Goal: Task Accomplishment & Management: Use online tool/utility

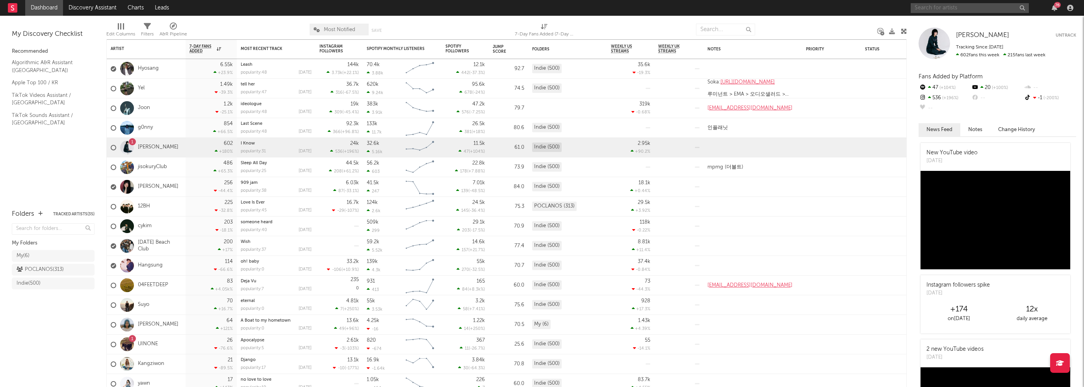
click at [932, 8] on input "text" at bounding box center [970, 8] width 118 height 10
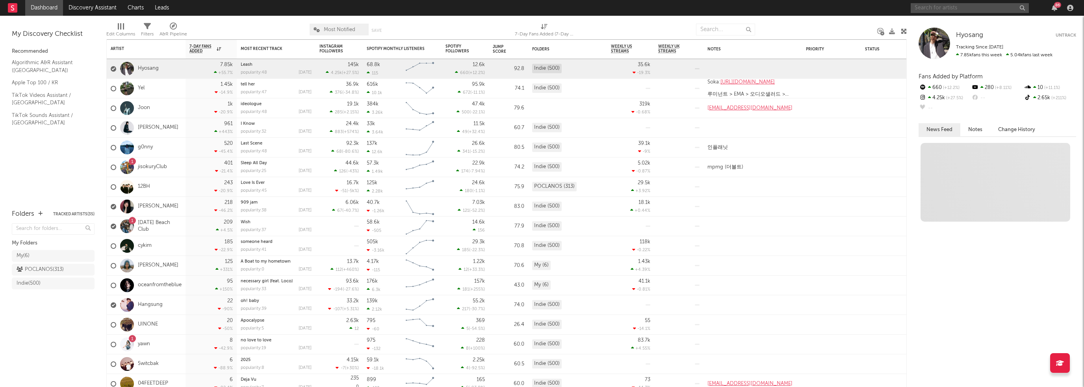
click at [936, 8] on input "text" at bounding box center [970, 8] width 118 height 10
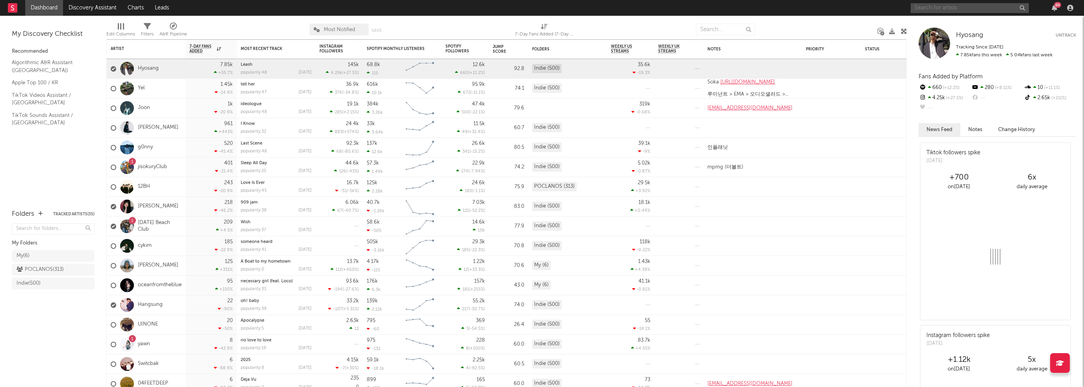
click at [1055, 9] on icon "button" at bounding box center [1055, 8] width 6 height 6
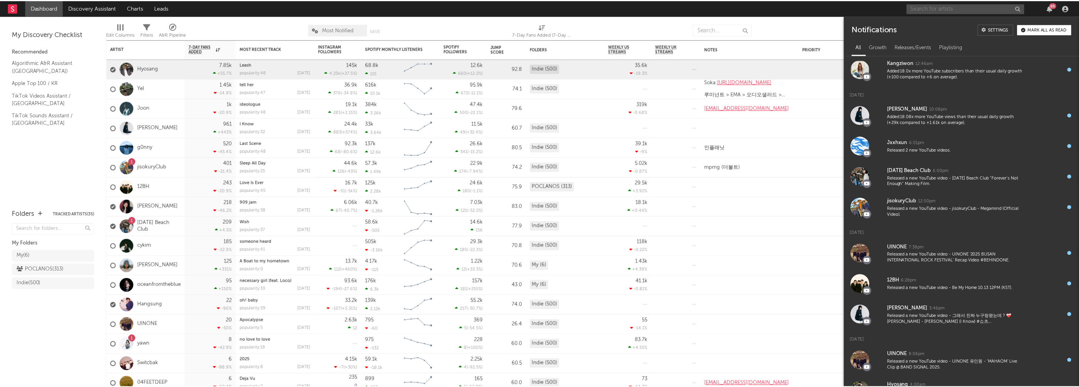
scroll to position [158, 0]
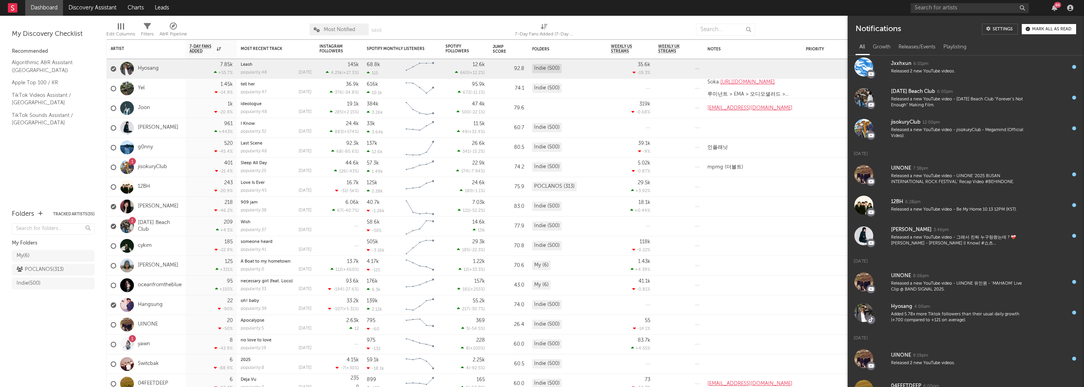
click at [974, 102] on div "Released a new YouTube video - [DATE] Beach Club "Forever’s Not Enough" Making …" at bounding box center [960, 103] width 139 height 12
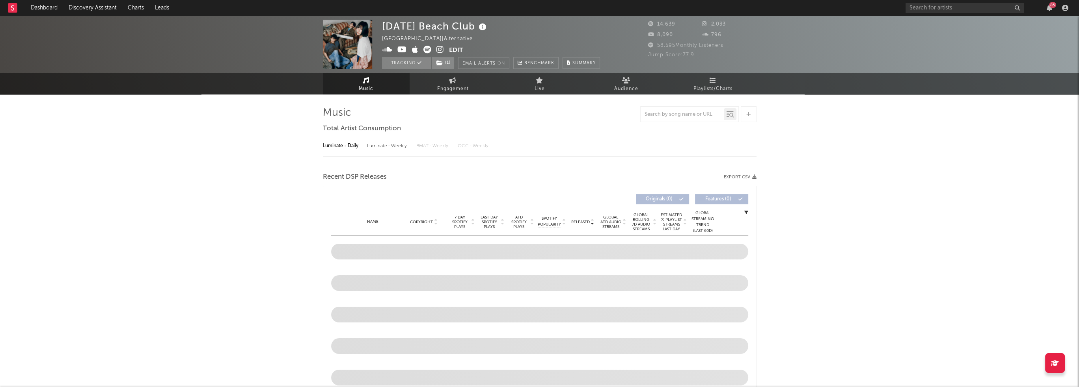
click at [404, 52] on icon at bounding box center [401, 50] width 9 height 8
select select "6m"
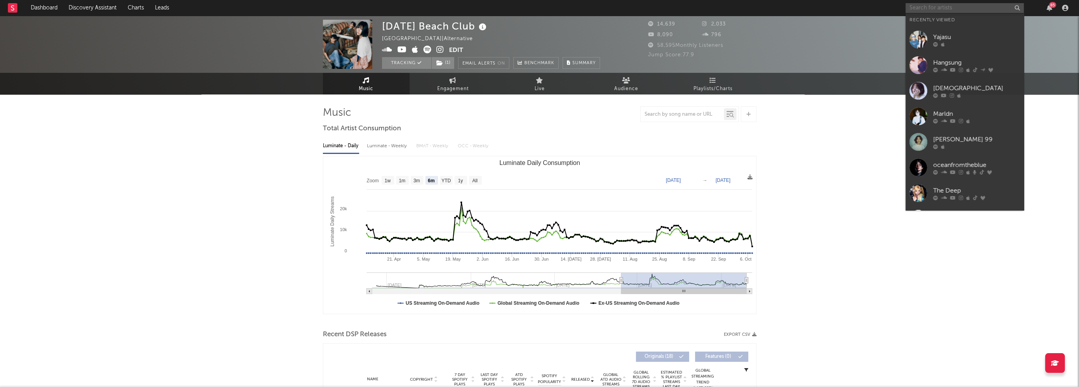
click at [981, 9] on input "text" at bounding box center [964, 8] width 118 height 10
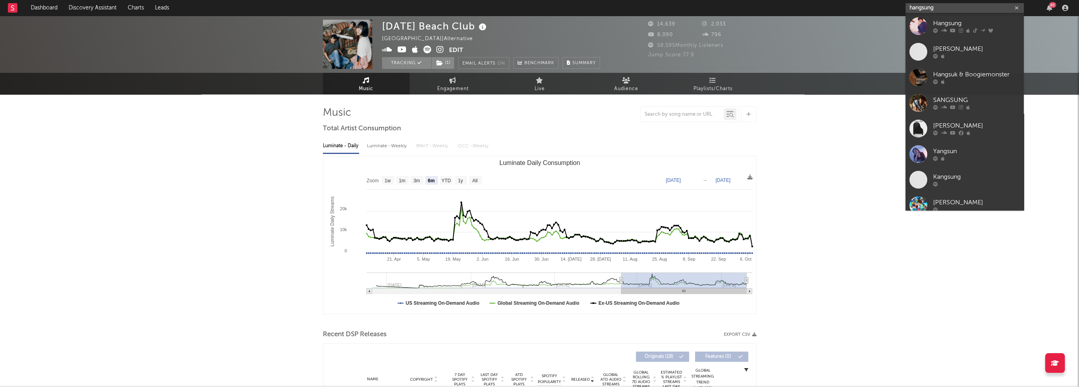
type input "hangsung"
click at [951, 24] on div "Hangsung" at bounding box center [976, 23] width 87 height 9
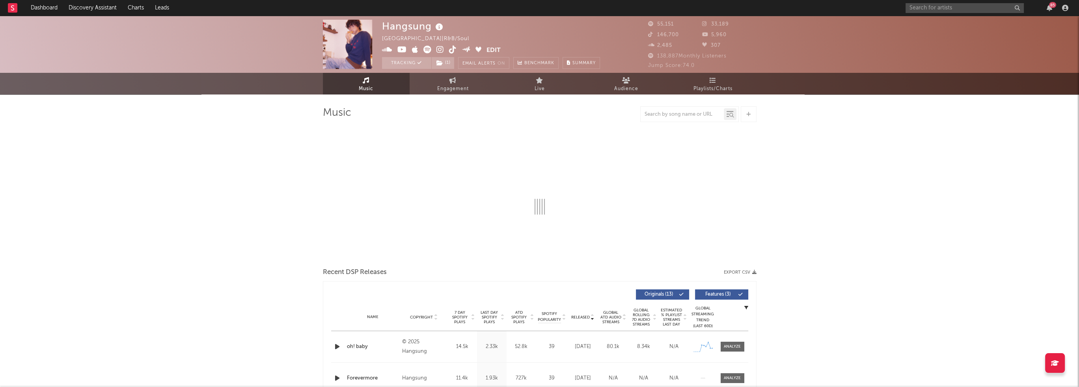
select select "6m"
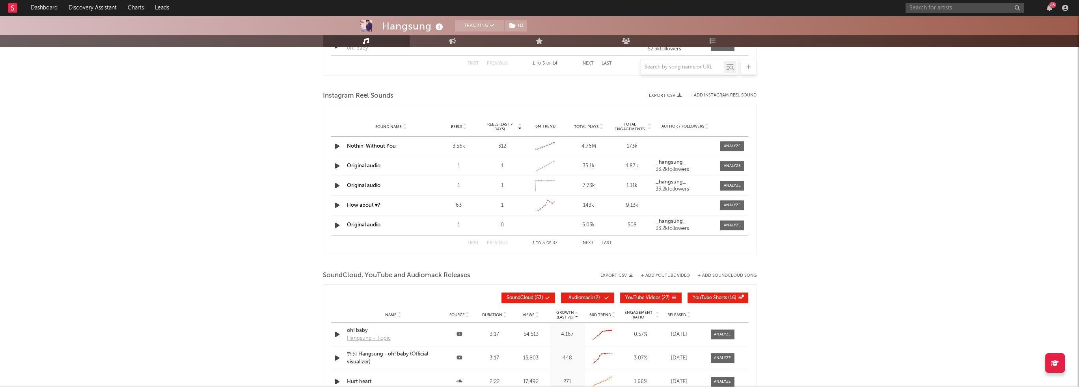
scroll to position [660, 0]
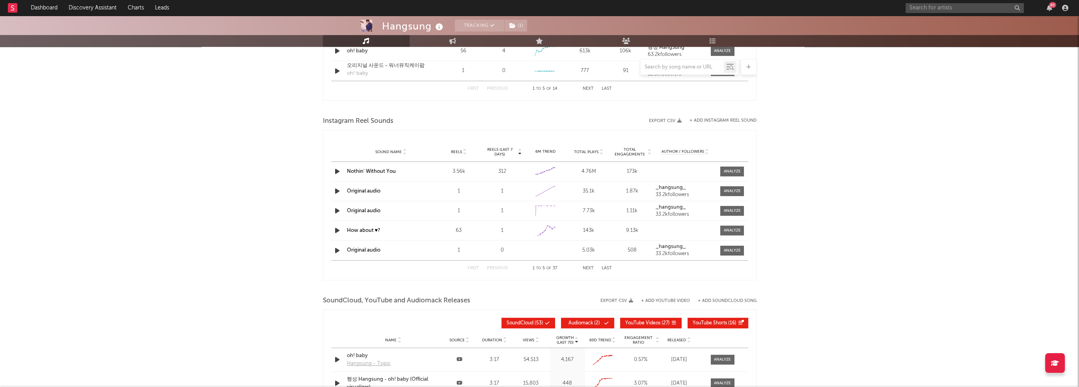
click at [726, 120] on button "+ Add Instagram Reel Sound" at bounding box center [722, 121] width 67 height 4
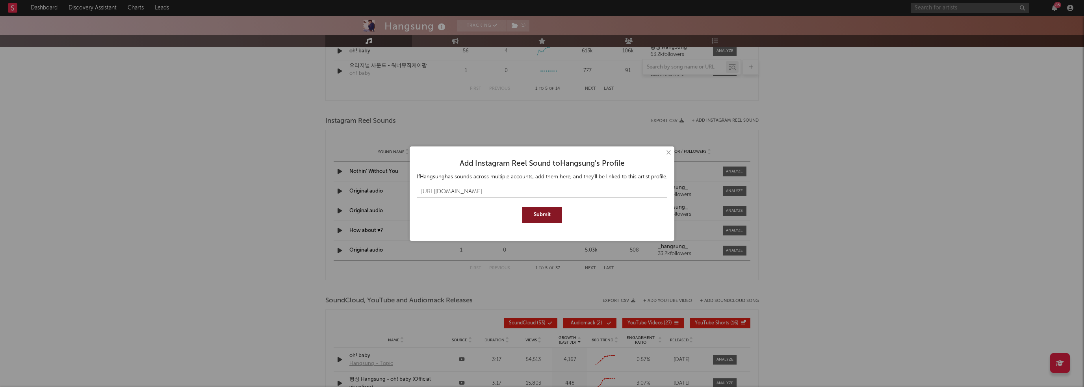
type input "[URL][DOMAIN_NAME]"
click at [541, 215] on button "Submit" at bounding box center [543, 215] width 40 height 16
click at [666, 153] on button "×" at bounding box center [668, 153] width 9 height 9
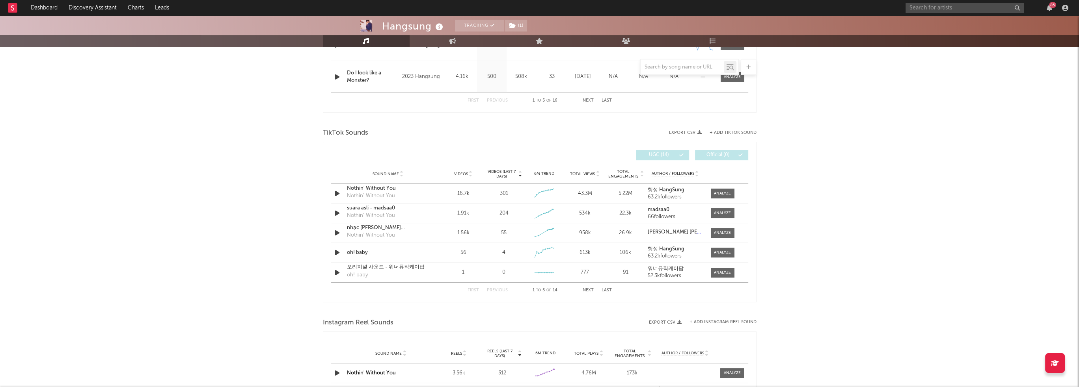
scroll to position [463, 0]
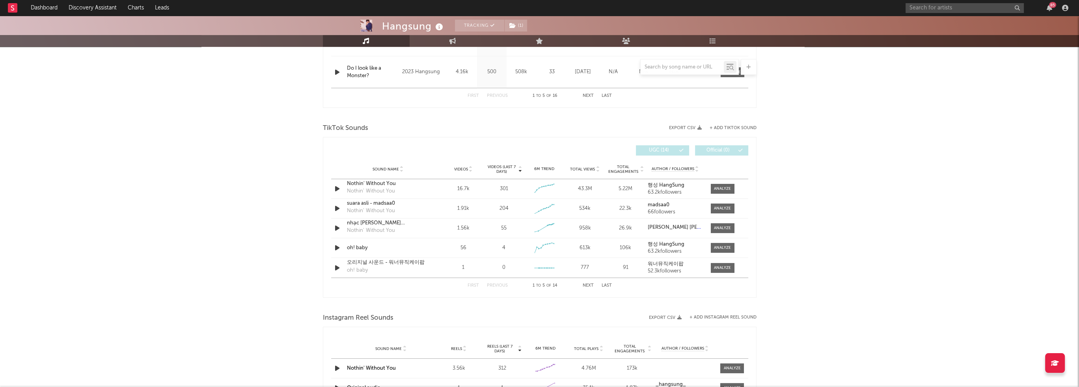
click at [726, 268] on div at bounding box center [722, 268] width 17 height 6
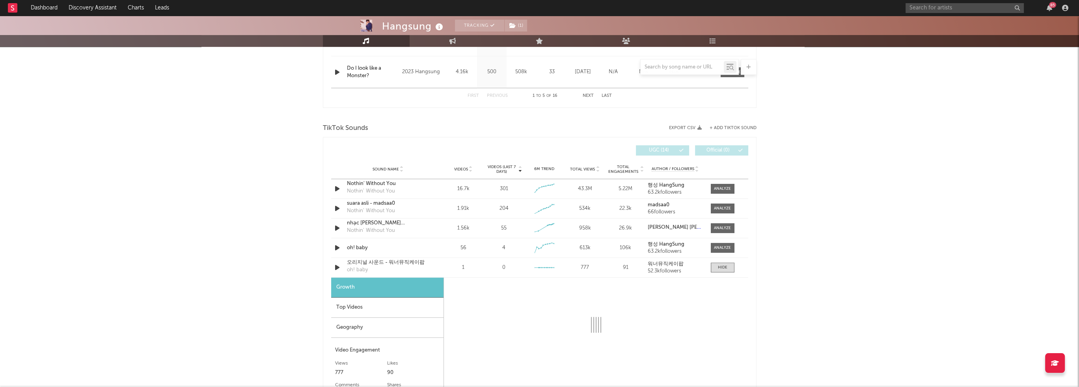
click at [395, 310] on div "Top Videos" at bounding box center [387, 308] width 112 height 20
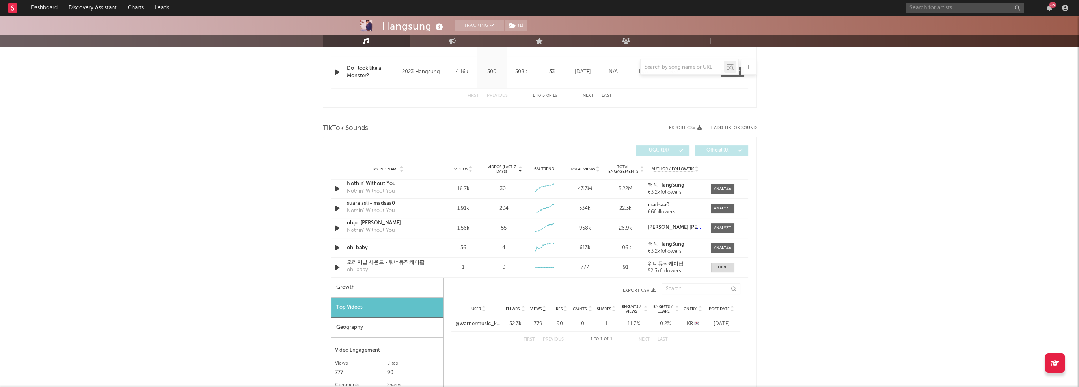
click at [489, 323] on link "@warnermusic_kpop" at bounding box center [478, 324] width 47 height 8
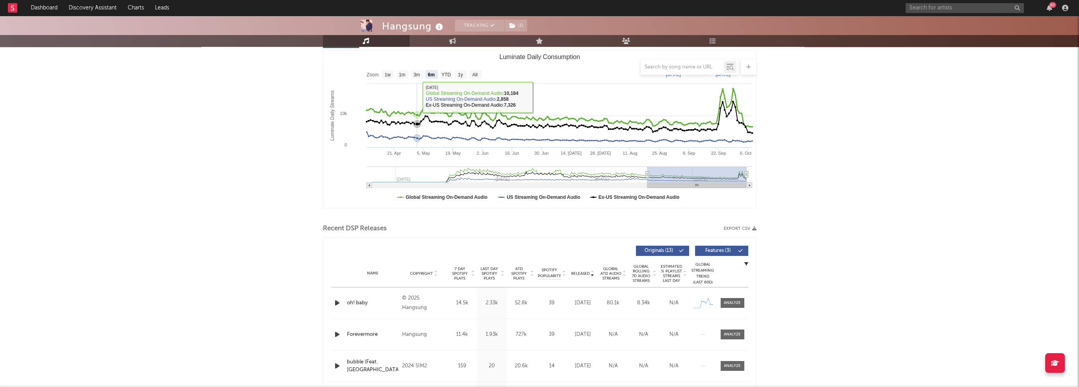
scroll to position [0, 0]
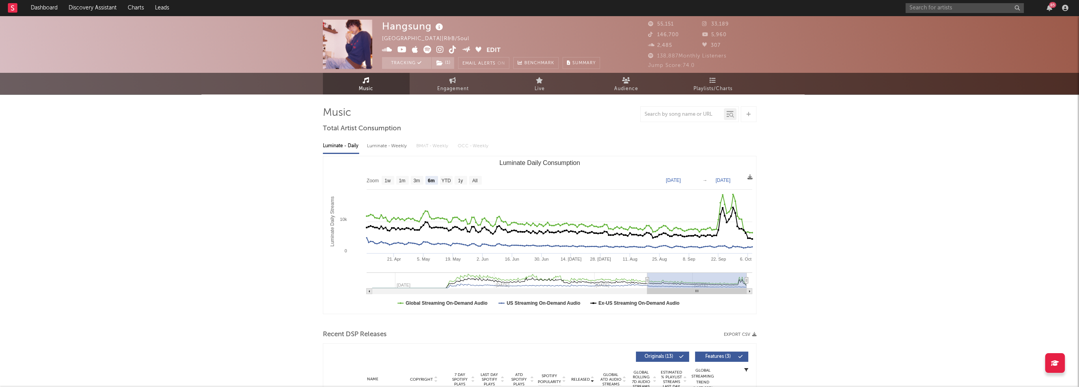
click at [452, 48] on icon at bounding box center [452, 50] width 7 height 8
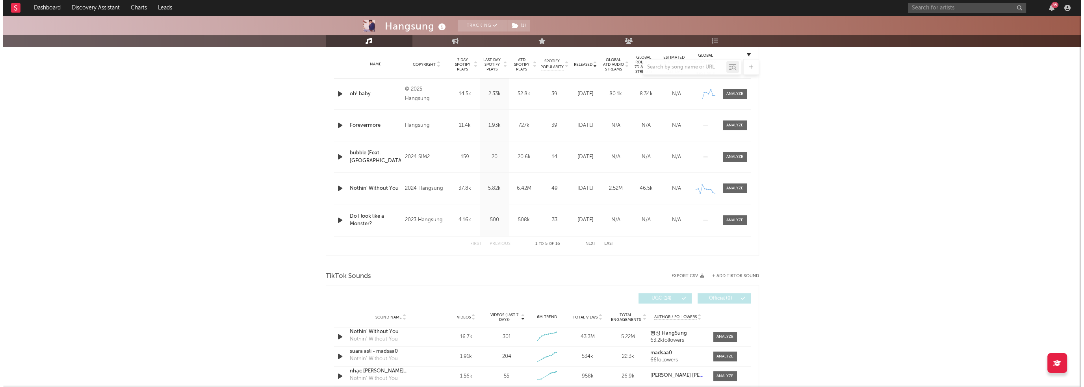
scroll to position [473, 0]
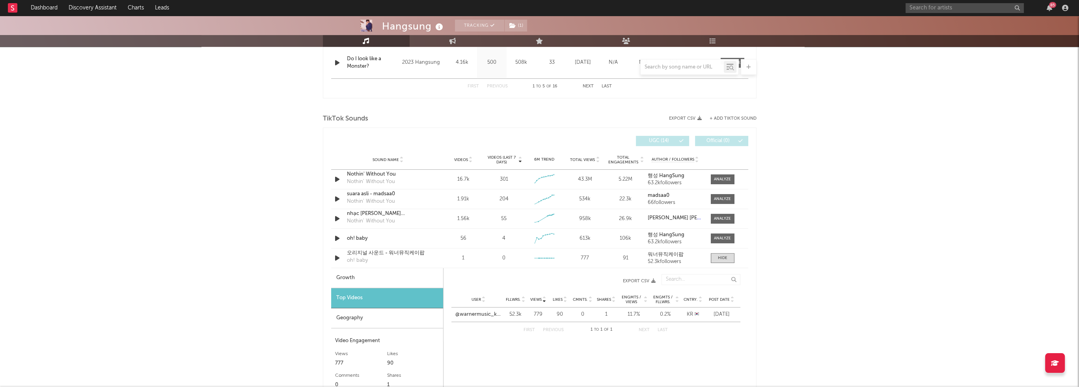
click at [727, 117] on button "+ Add TikTok Sound" at bounding box center [732, 119] width 47 height 4
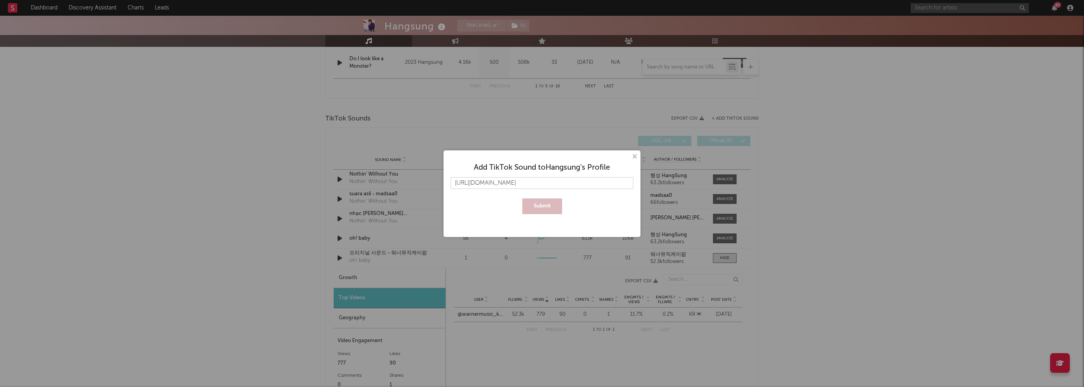
scroll to position [0, 315]
type input "[URL][DOMAIN_NAME]"
click at [543, 205] on button "Submit" at bounding box center [543, 207] width 40 height 16
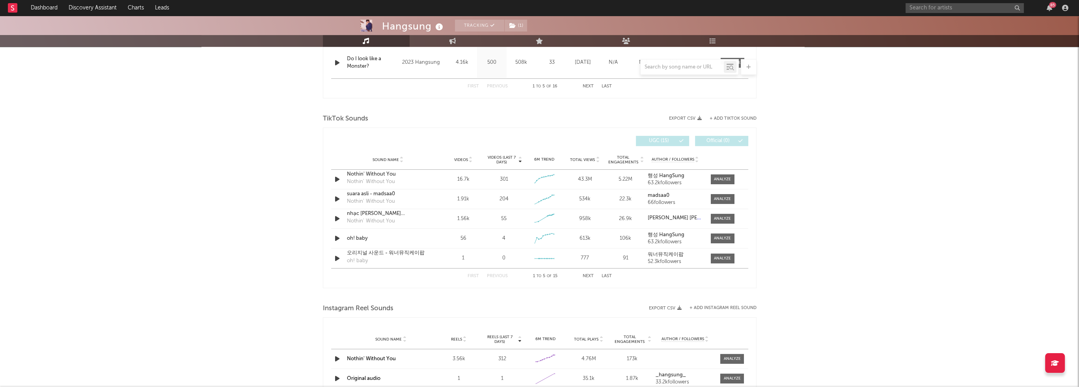
click at [738, 119] on button "+ Add TikTok Sound" at bounding box center [732, 119] width 47 height 4
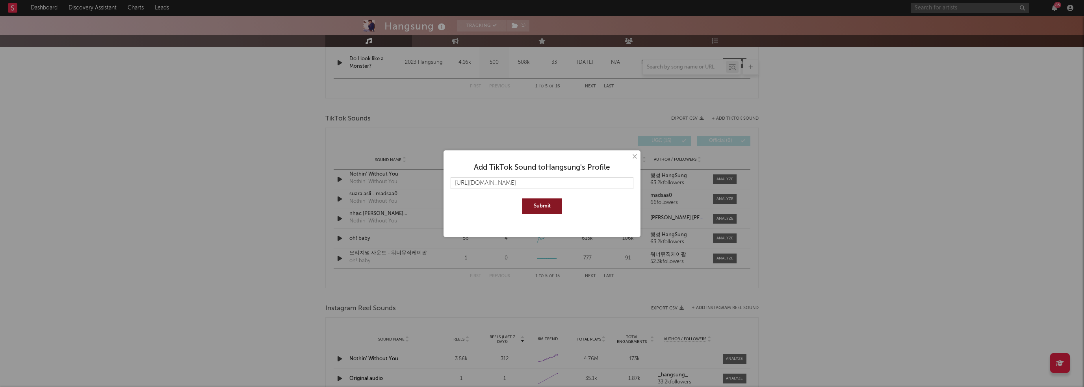
scroll to position [0, 316]
type input "[URL][DOMAIN_NAME]"
click at [547, 203] on button "Submit" at bounding box center [543, 207] width 40 height 16
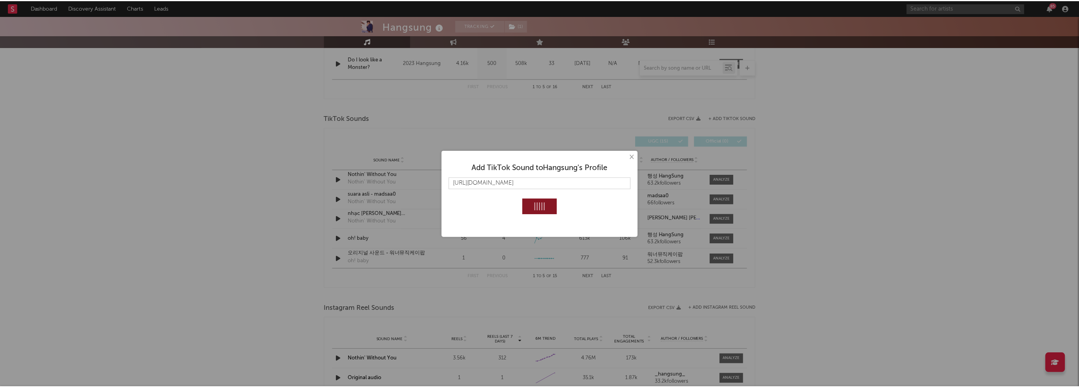
scroll to position [0, 0]
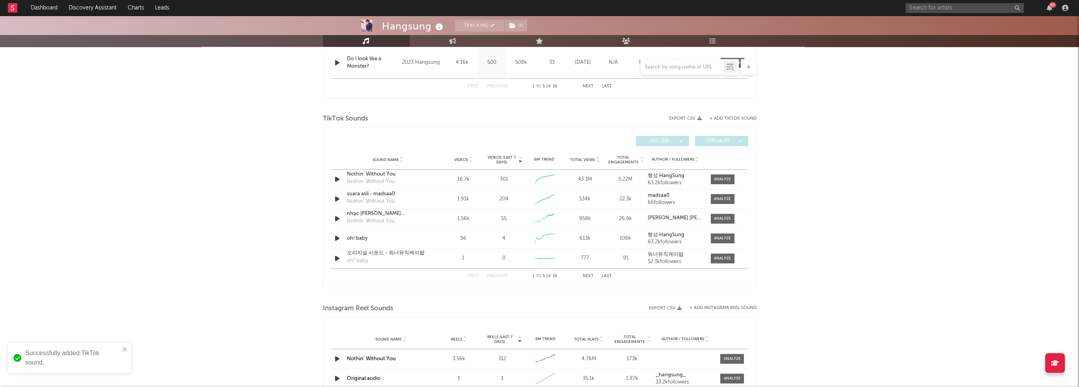
click at [788, 110] on div "Hangsung Tracking ( 1 ) [GEOGRAPHIC_DATA] | R&B/Soul Edit Tracking ( 1 ) Email …" at bounding box center [539, 138] width 1079 height 1191
click at [1050, 9] on icon "button" at bounding box center [1049, 8] width 6 height 6
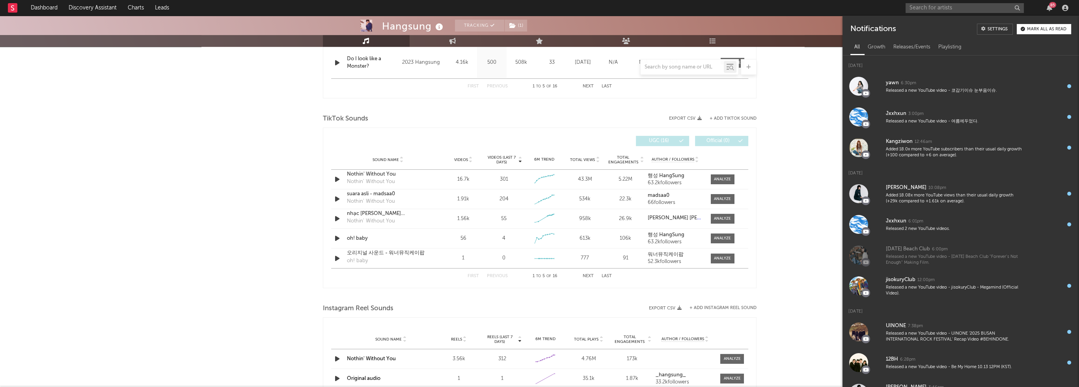
click at [794, 177] on div "Hangsung Tracking ( 1 ) [GEOGRAPHIC_DATA] | R&B/Soul Edit Tracking ( 1 ) Email …" at bounding box center [539, 138] width 1079 height 1191
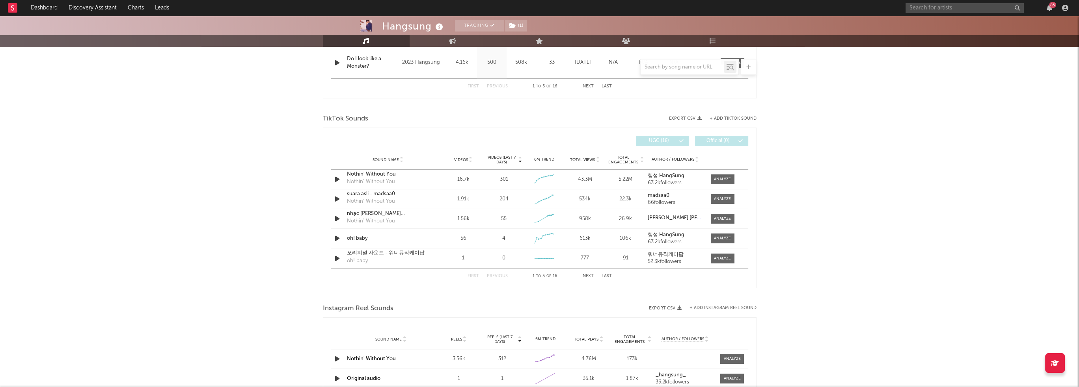
click at [591, 274] on button "Next" at bounding box center [587, 276] width 11 height 4
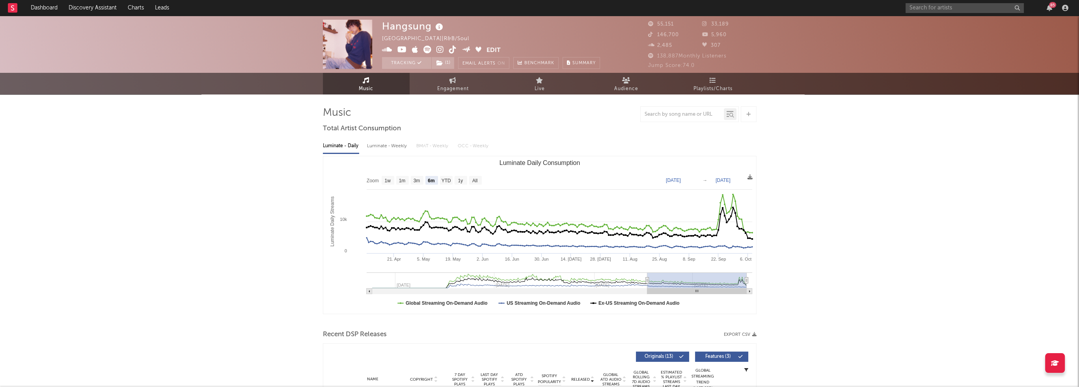
click at [443, 88] on span "Engagement" at bounding box center [453, 88] width 32 height 9
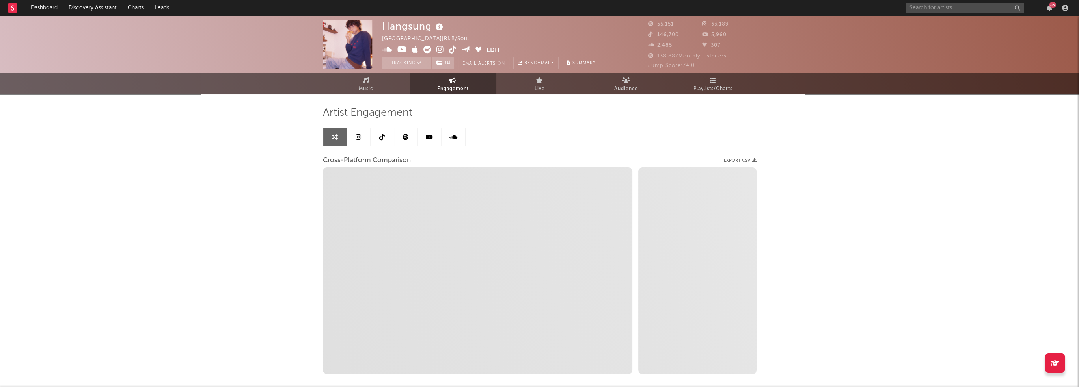
select select "1w"
select select "1m"
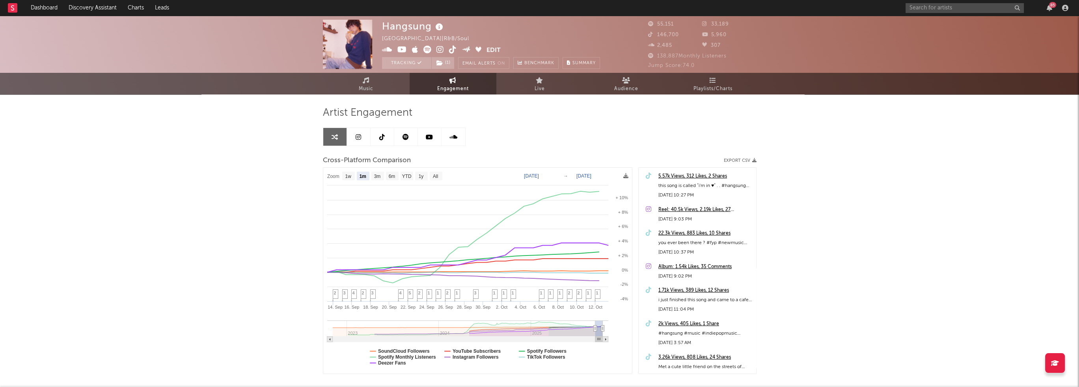
click at [386, 138] on link at bounding box center [382, 137] width 24 height 18
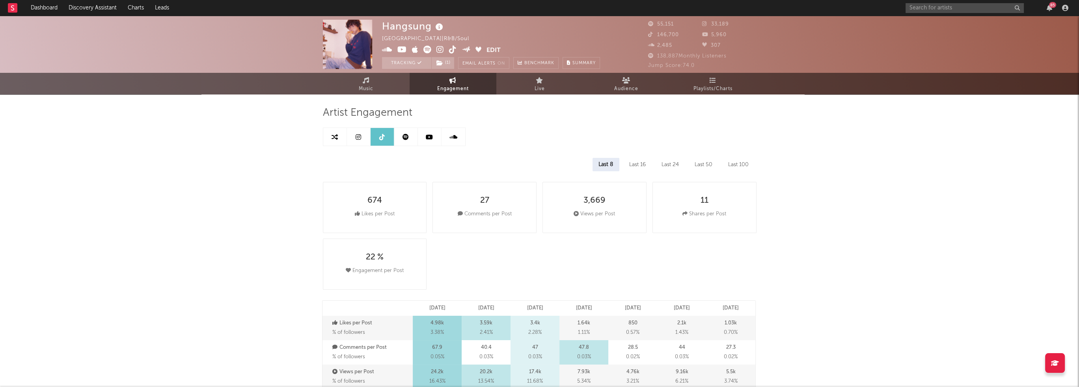
select select "6m"
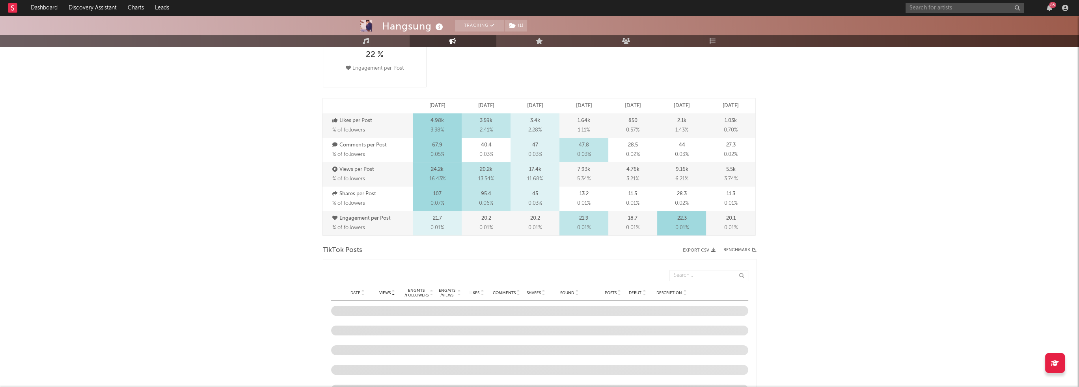
scroll to position [276, 0]
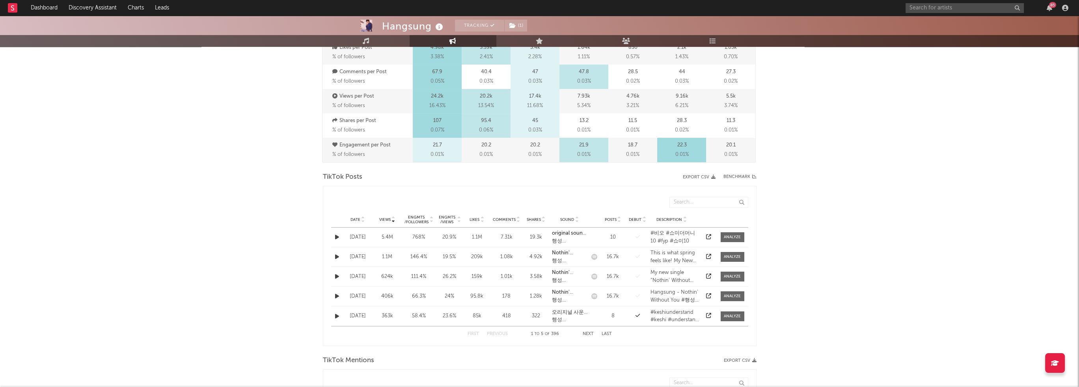
click at [353, 220] on span "Date" at bounding box center [355, 220] width 10 height 5
click at [727, 257] on div at bounding box center [732, 257] width 17 height 6
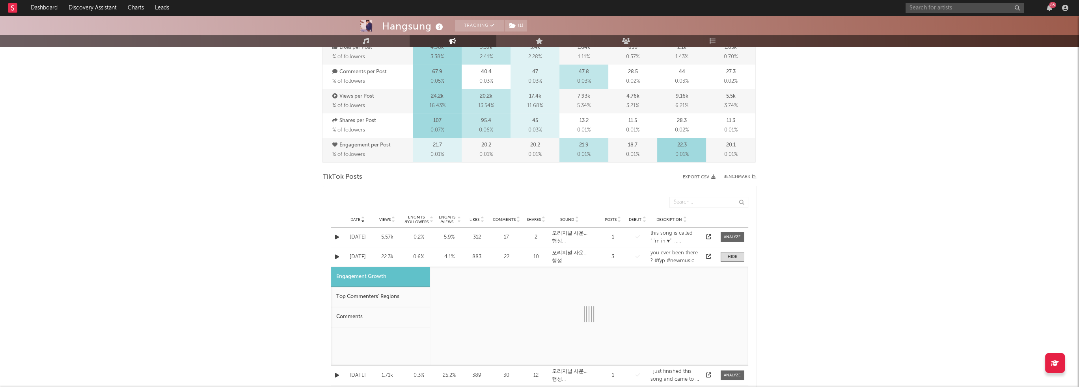
select select "1w"
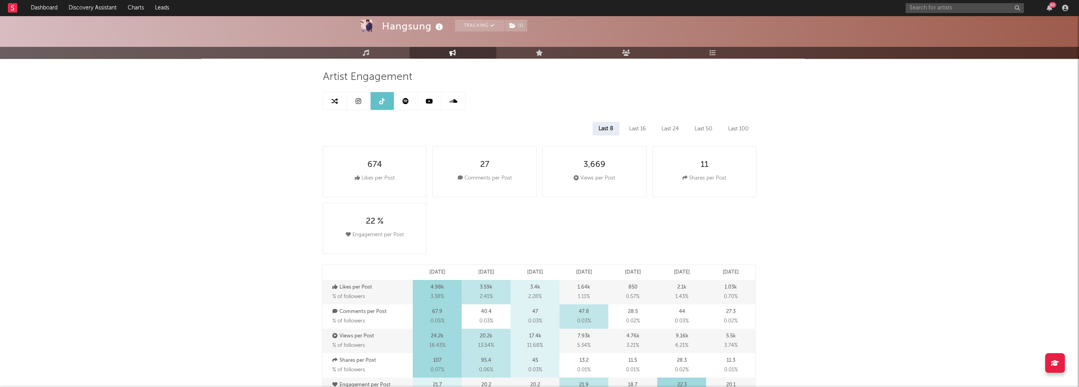
scroll to position [0, 0]
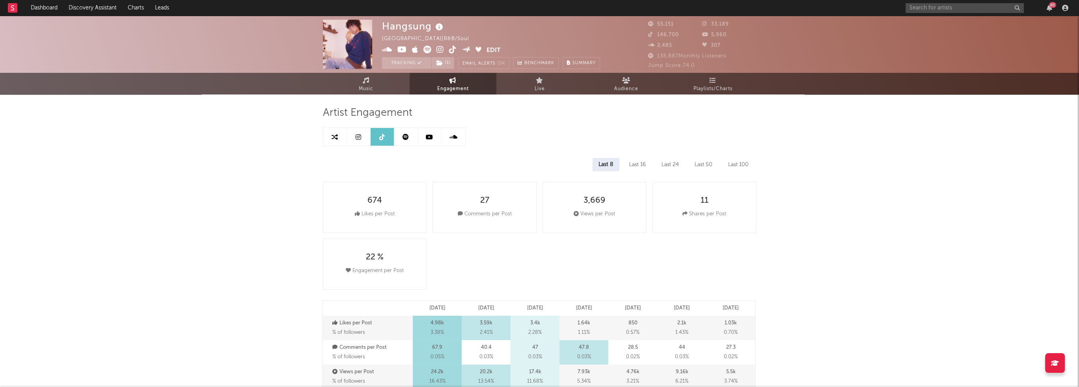
click at [607, 79] on link "Audience" at bounding box center [626, 84] width 87 height 22
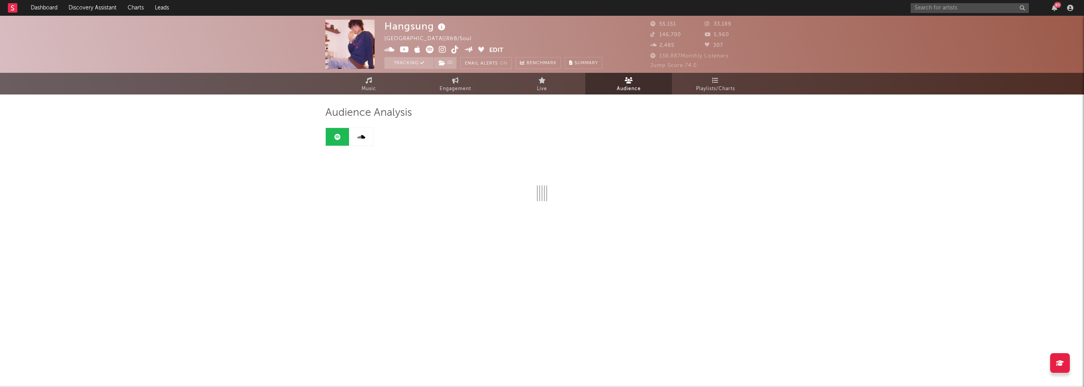
click at [698, 86] on span "Playlists/Charts" at bounding box center [715, 88] width 39 height 9
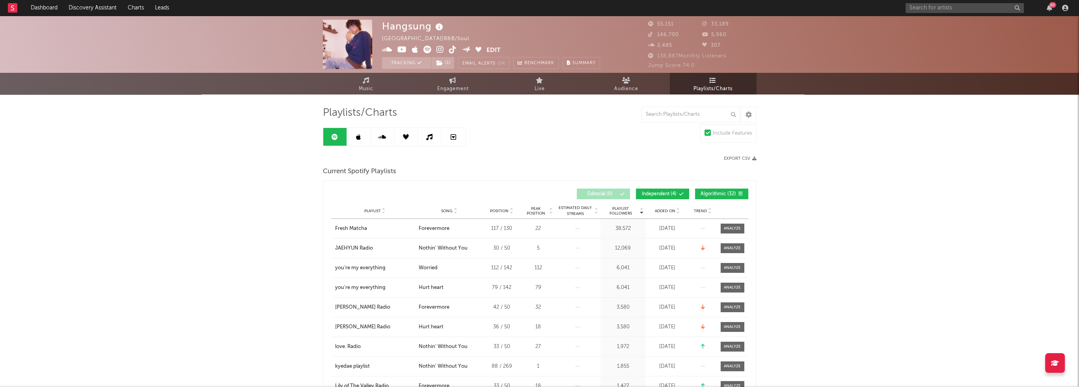
click at [672, 212] on span "Added On" at bounding box center [665, 211] width 20 height 5
click at [670, 210] on span "Added On" at bounding box center [665, 211] width 20 height 5
